Goal: Task Accomplishment & Management: Use online tool/utility

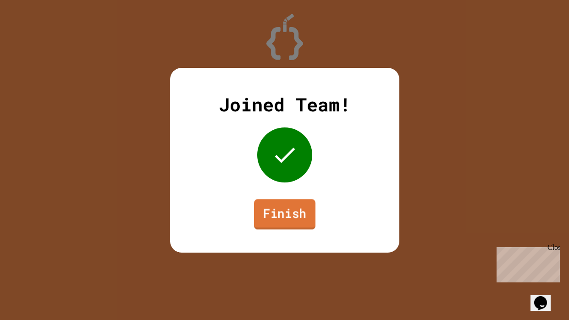
click at [286, 218] on link "Finish" at bounding box center [283, 214] width 61 height 30
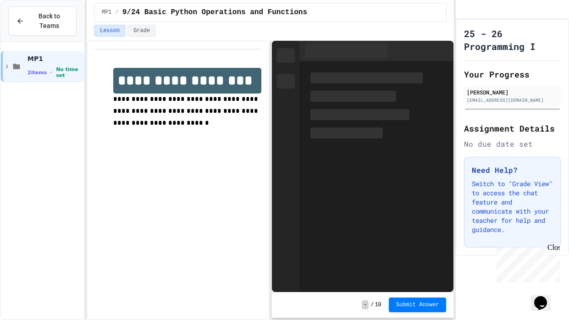
click at [547, 298] on icon "Chat widget" at bounding box center [540, 303] width 13 height 14
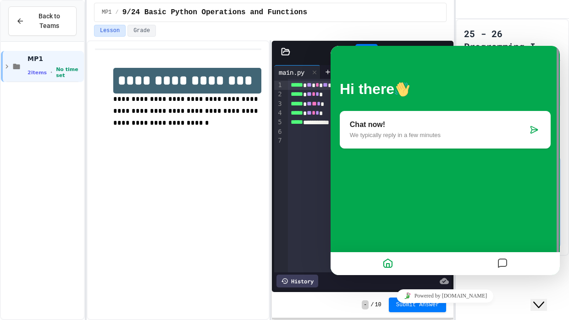
click at [544, 299] on icon "Close Chat This icon closes the chat window." at bounding box center [538, 304] width 11 height 11
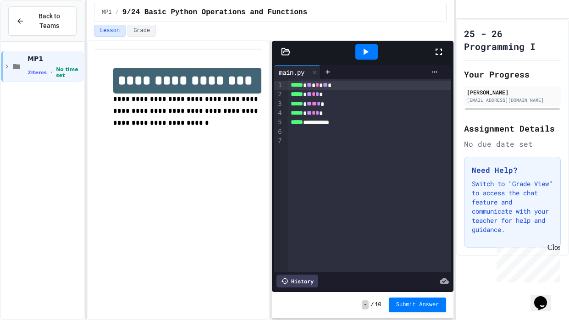
click at [547, 297] on icon "Chat widget" at bounding box center [540, 303] width 13 height 14
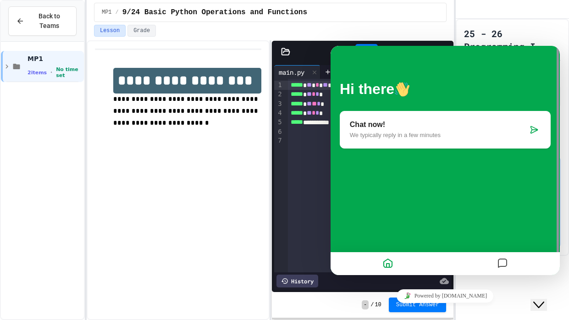
click at [512, 263] on div at bounding box center [502, 264] width 115 height 18
click at [503, 260] on icon "Messages" at bounding box center [502, 264] width 11 height 18
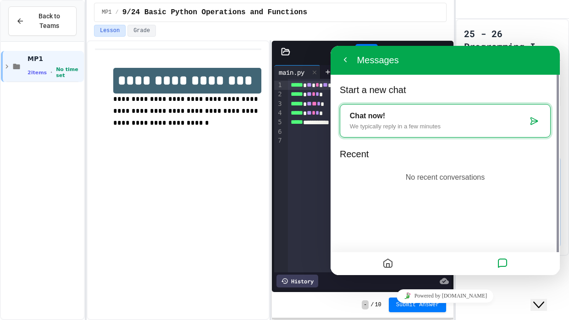
click at [384, 266] on icon "Home" at bounding box center [387, 264] width 11 height 18
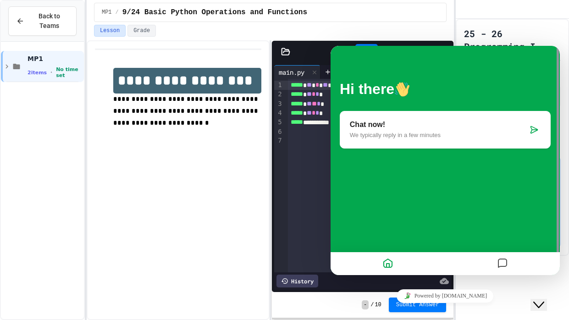
click at [380, 134] on p "We typically reply in a few minutes" at bounding box center [439, 134] width 178 height 7
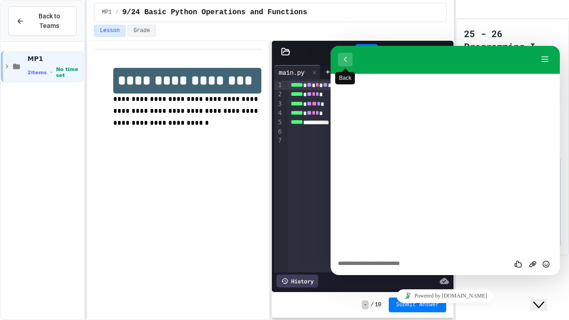
click at [348, 56] on button "Back" at bounding box center [345, 60] width 15 height 14
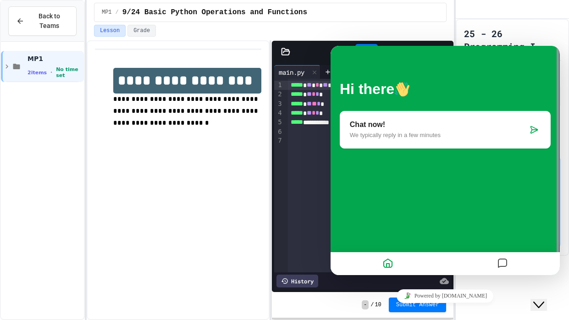
click at [540, 299] on icon "Close Chat This icon closes the chat window." at bounding box center [538, 304] width 11 height 11
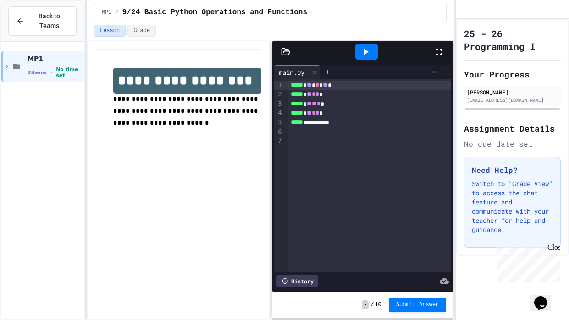
click at [439, 52] on icon at bounding box center [438, 51] width 11 height 11
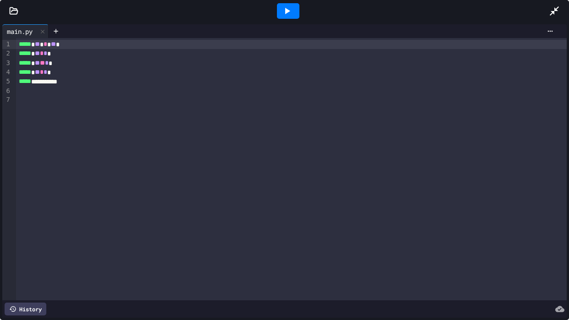
click at [7, 44] on div "1" at bounding box center [6, 44] width 9 height 9
click at [11, 45] on div "1" at bounding box center [6, 44] width 9 height 9
click at [60, 33] on icon at bounding box center [55, 30] width 7 height 7
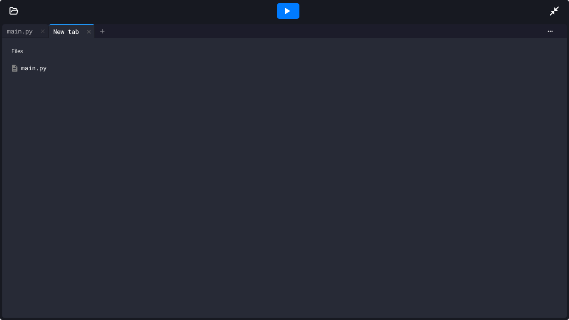
click at [60, 33] on div "New tab" at bounding box center [66, 32] width 35 height 10
click at [38, 71] on div "main.py" at bounding box center [291, 68] width 540 height 9
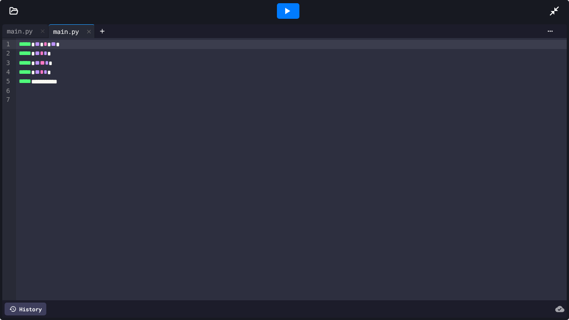
click at [19, 88] on div at bounding box center [291, 90] width 550 height 9
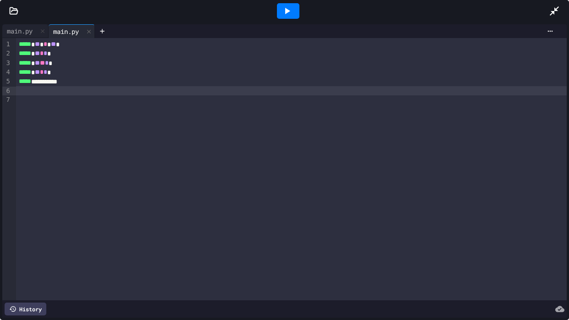
click at [21, 100] on div at bounding box center [291, 99] width 550 height 9
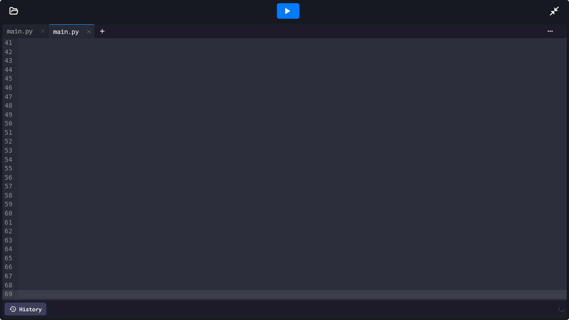
scroll to position [362, 0]
click at [26, 273] on div at bounding box center [292, 276] width 548 height 9
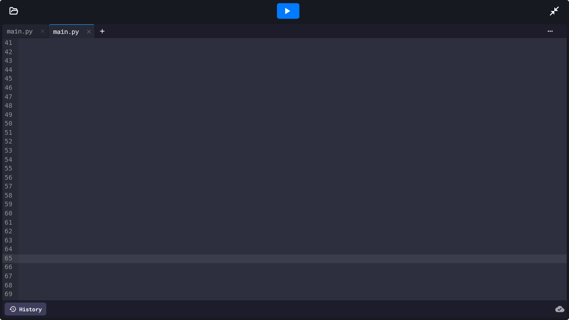
click at [28, 254] on div at bounding box center [292, 258] width 548 height 9
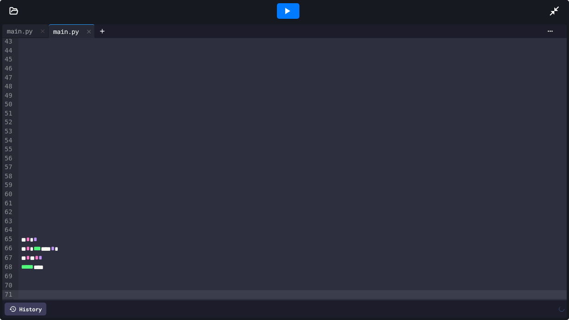
scroll to position [390, 0]
